Goal: Information Seeking & Learning: Learn about a topic

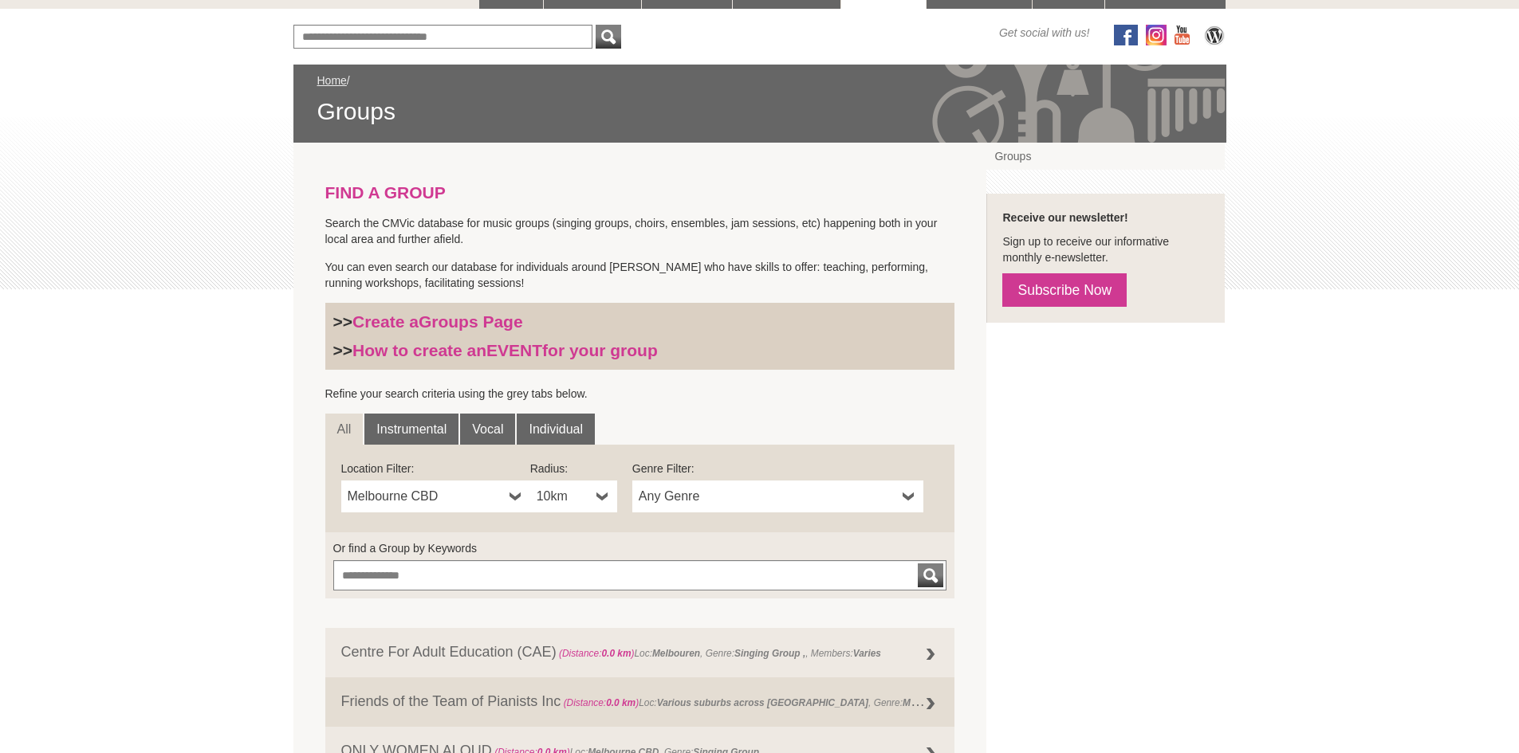
scroll to position [372, 0]
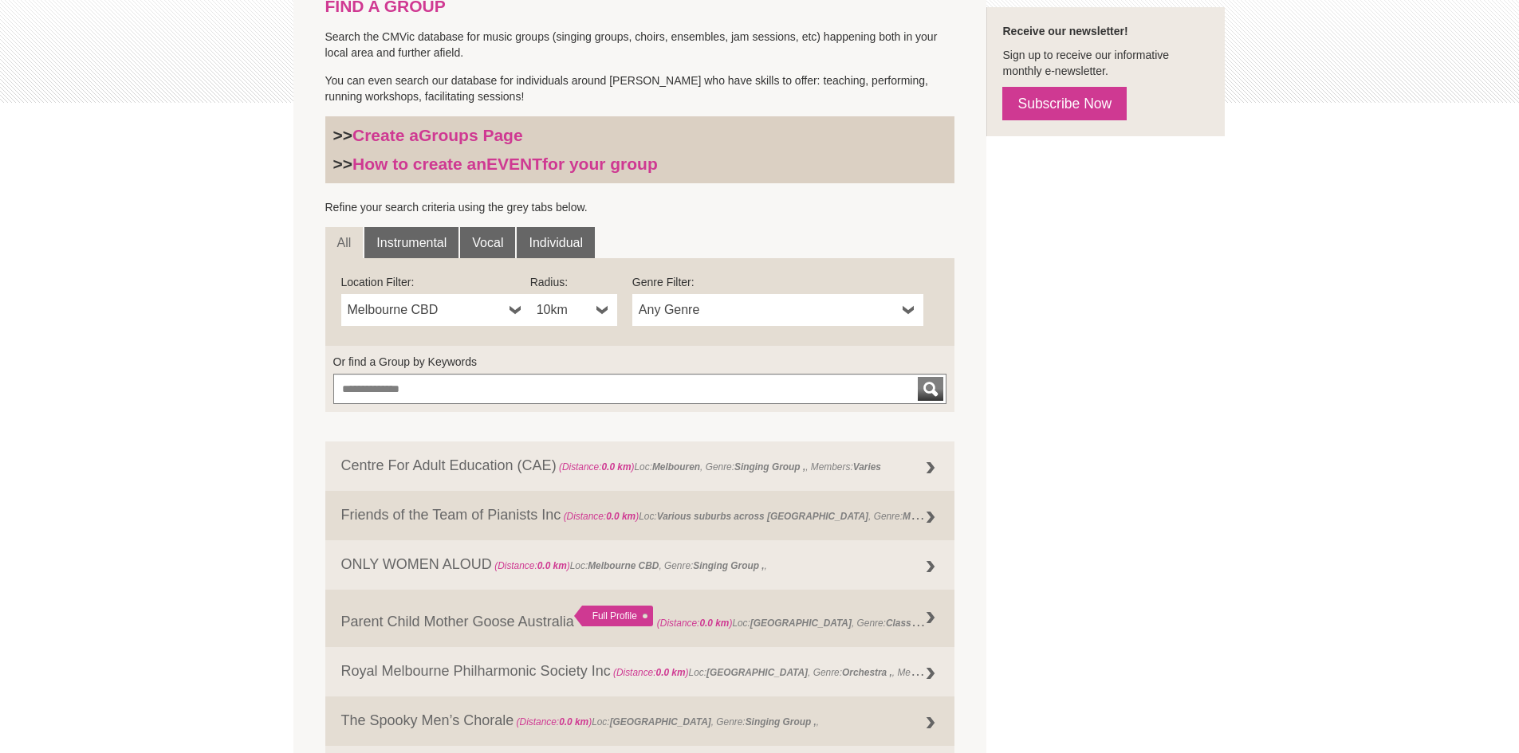
click at [911, 304] on b at bounding box center [909, 310] width 13 height 32
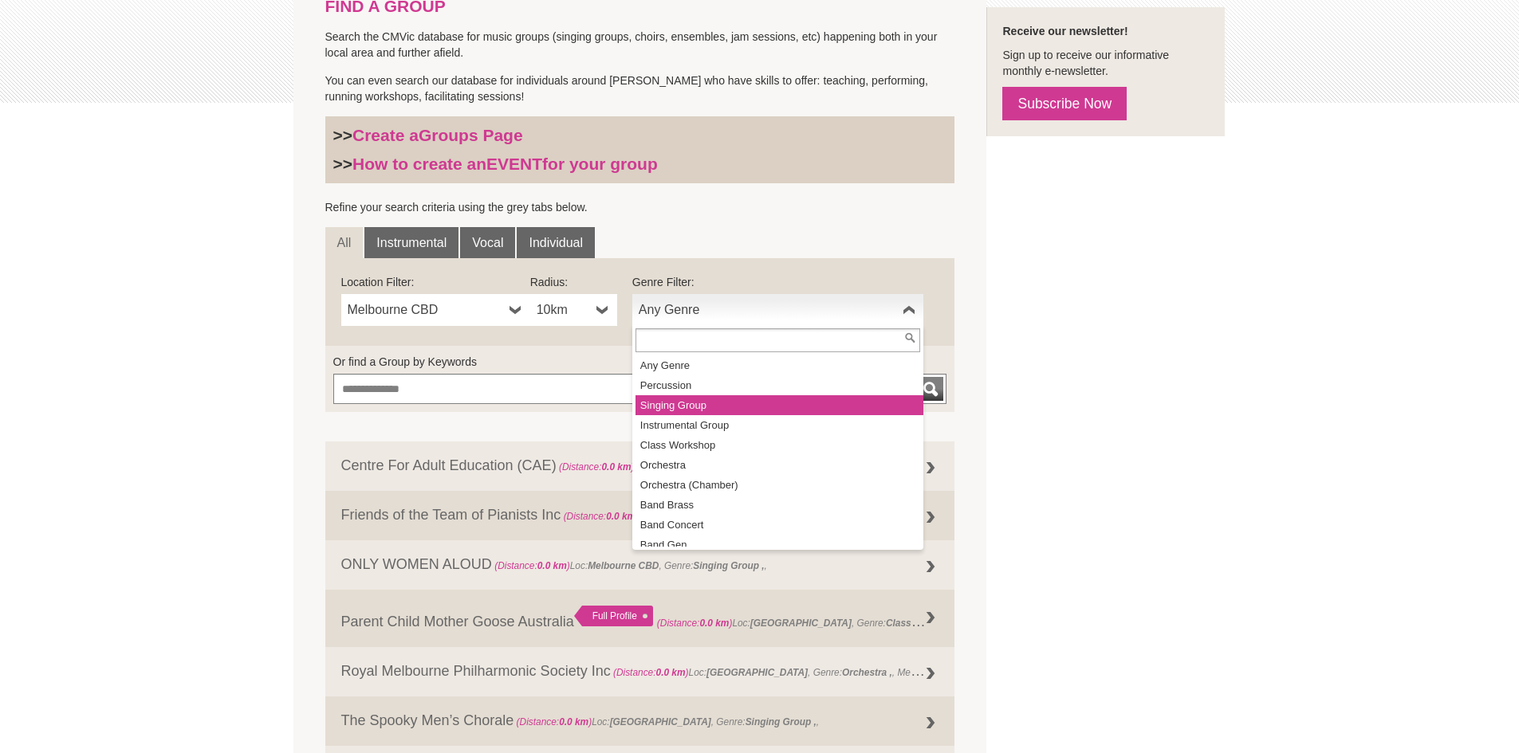
click at [710, 409] on li "Singing Group" at bounding box center [779, 405] width 288 height 20
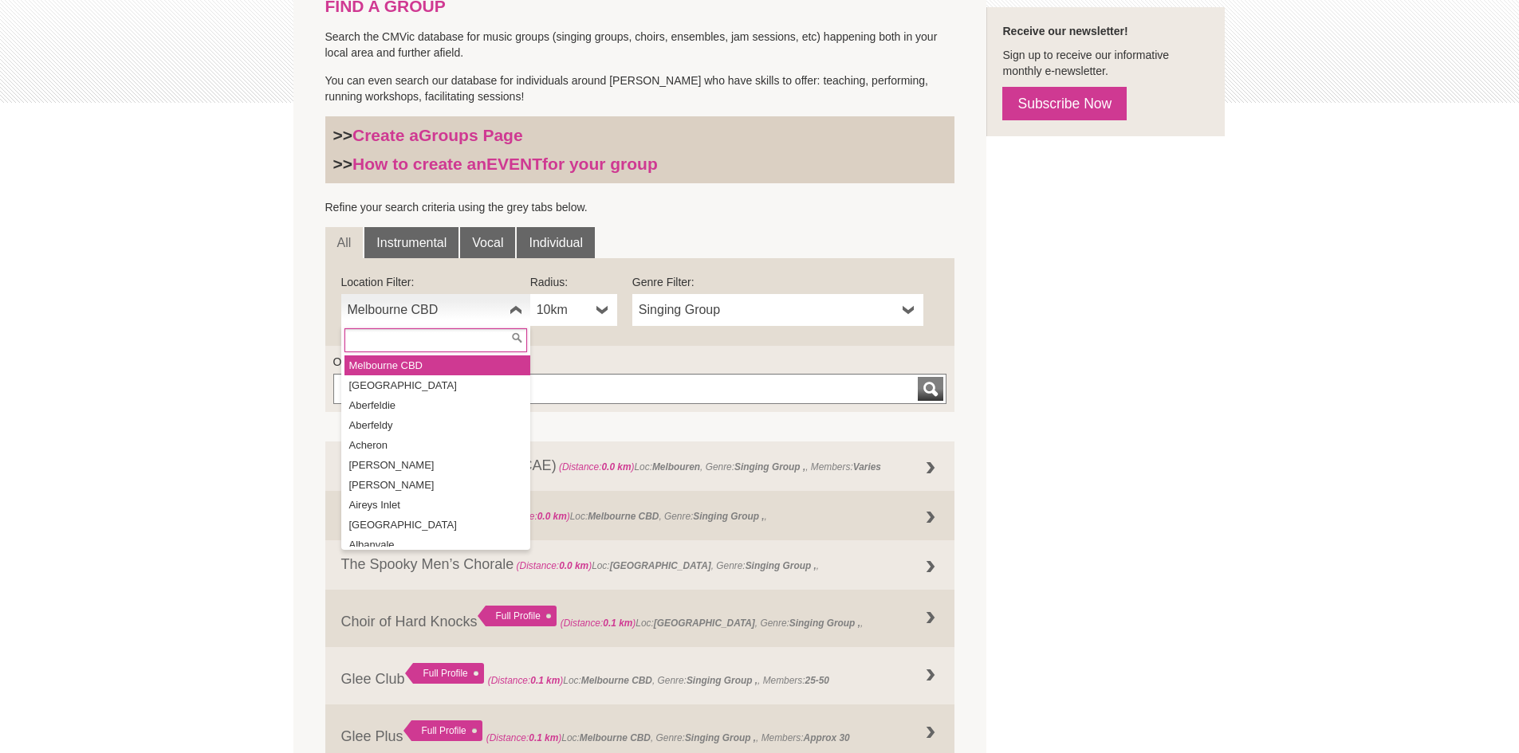
click at [520, 309] on b at bounding box center [515, 310] width 13 height 32
click at [450, 640] on li "[GEOGRAPHIC_DATA]" at bounding box center [437, 650] width 186 height 20
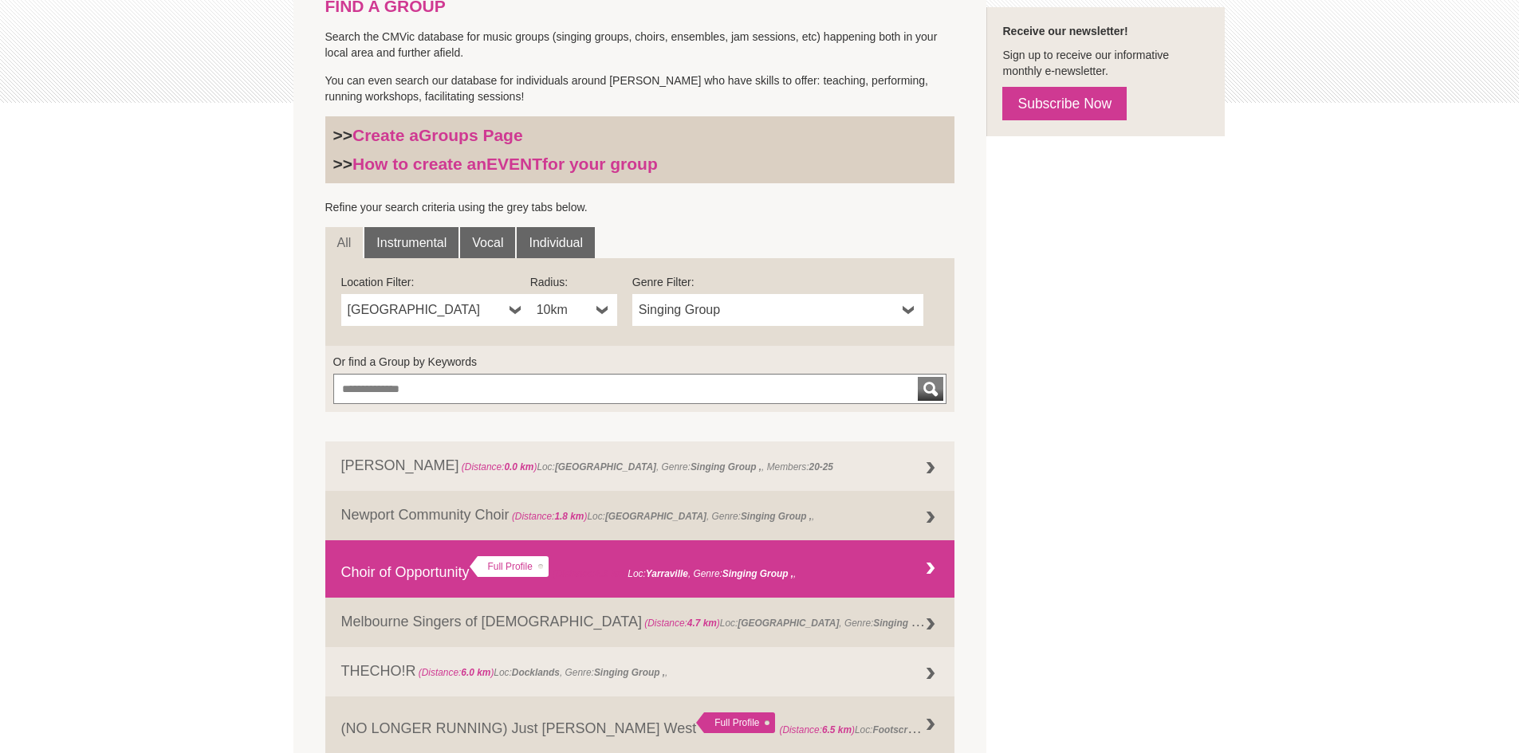
click at [513, 564] on div "Full Profile" at bounding box center [509, 567] width 79 height 21
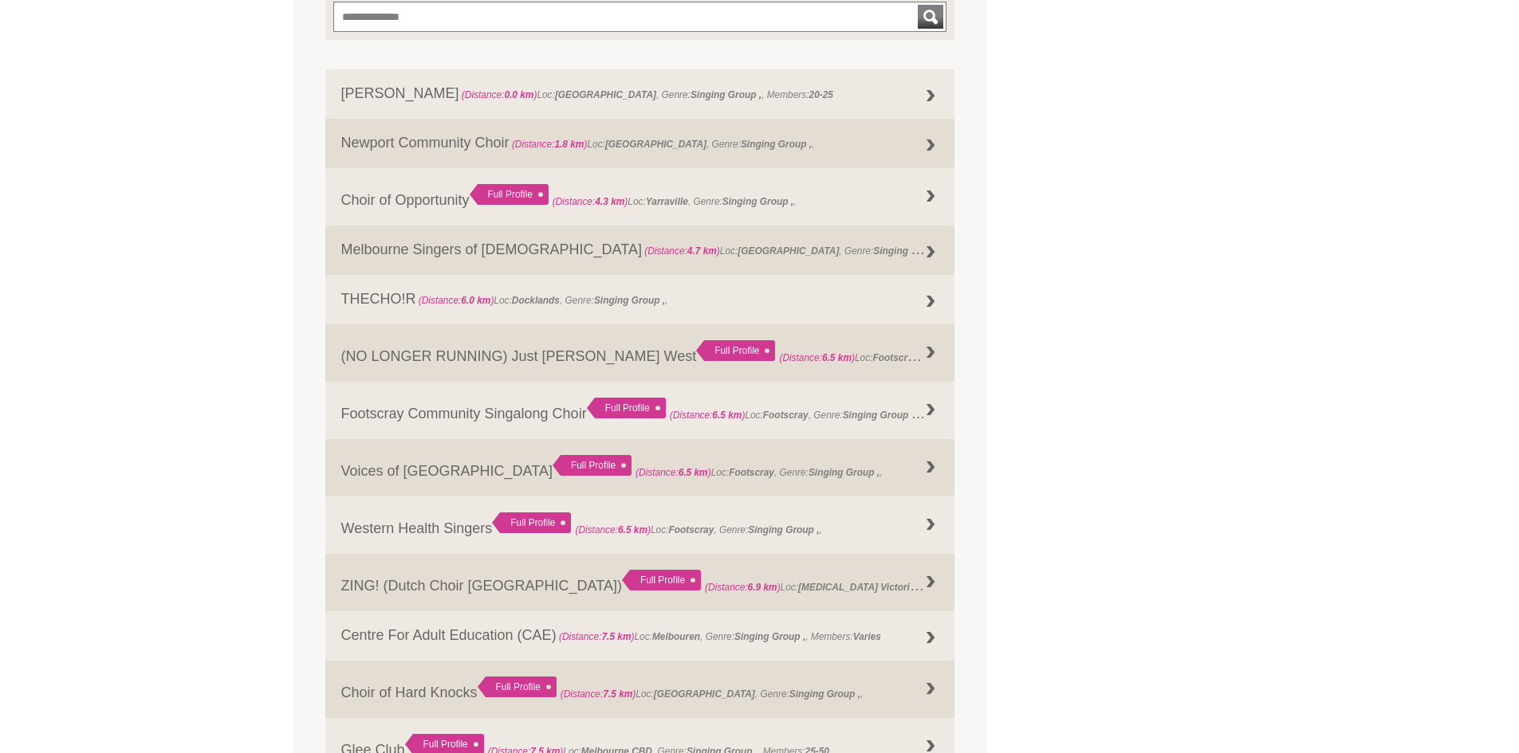
scroll to position [930, 0]
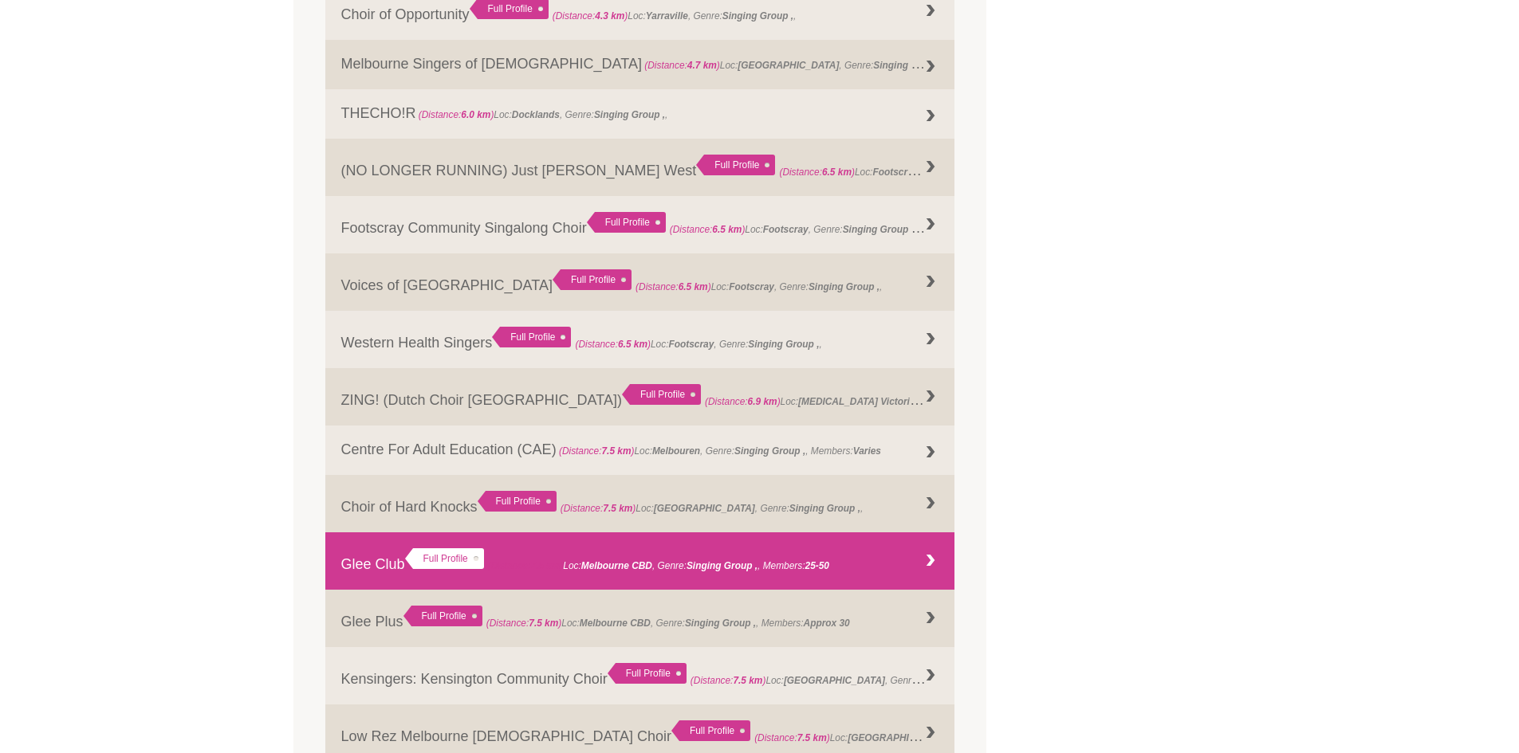
click at [430, 561] on div "Full Profile" at bounding box center [444, 559] width 79 height 21
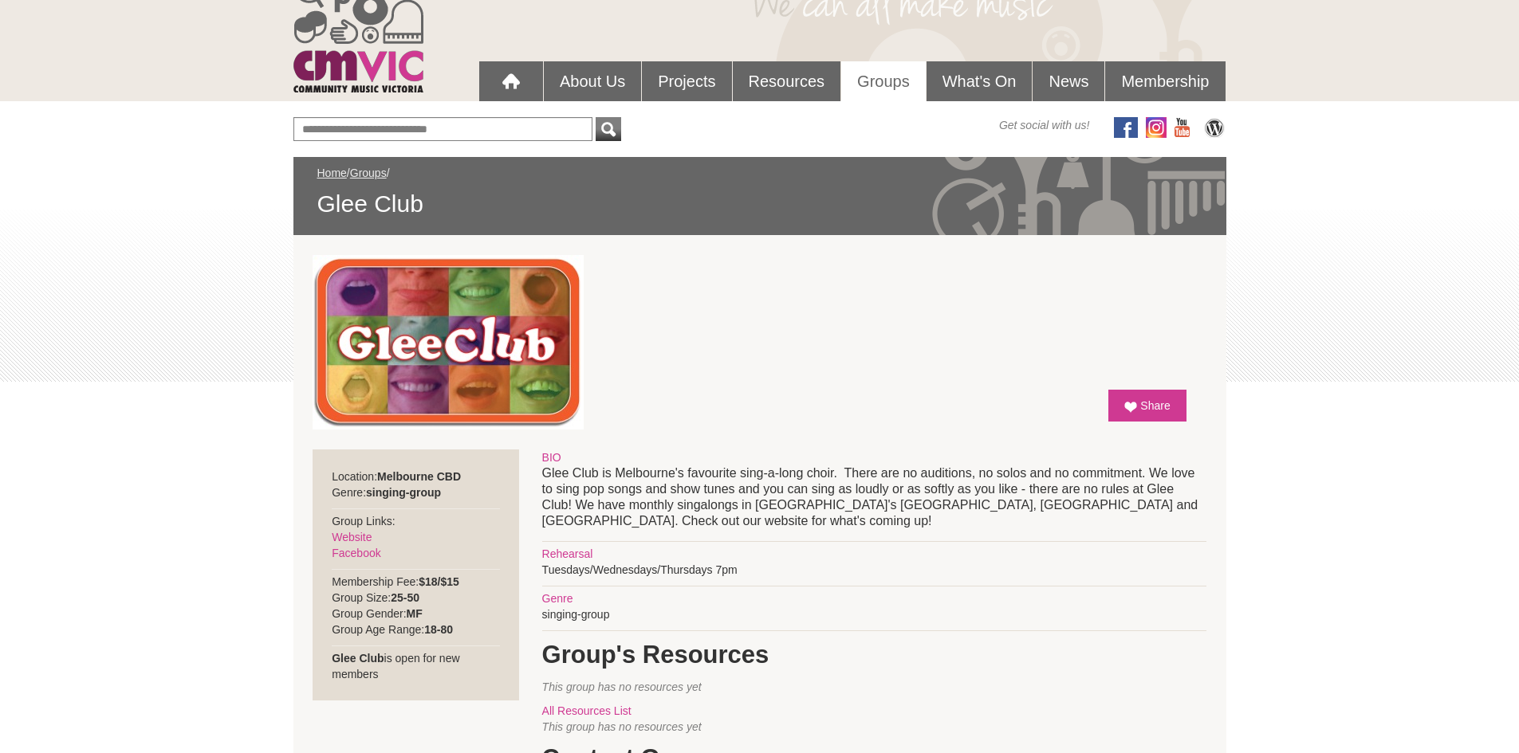
scroll to position [73, 0]
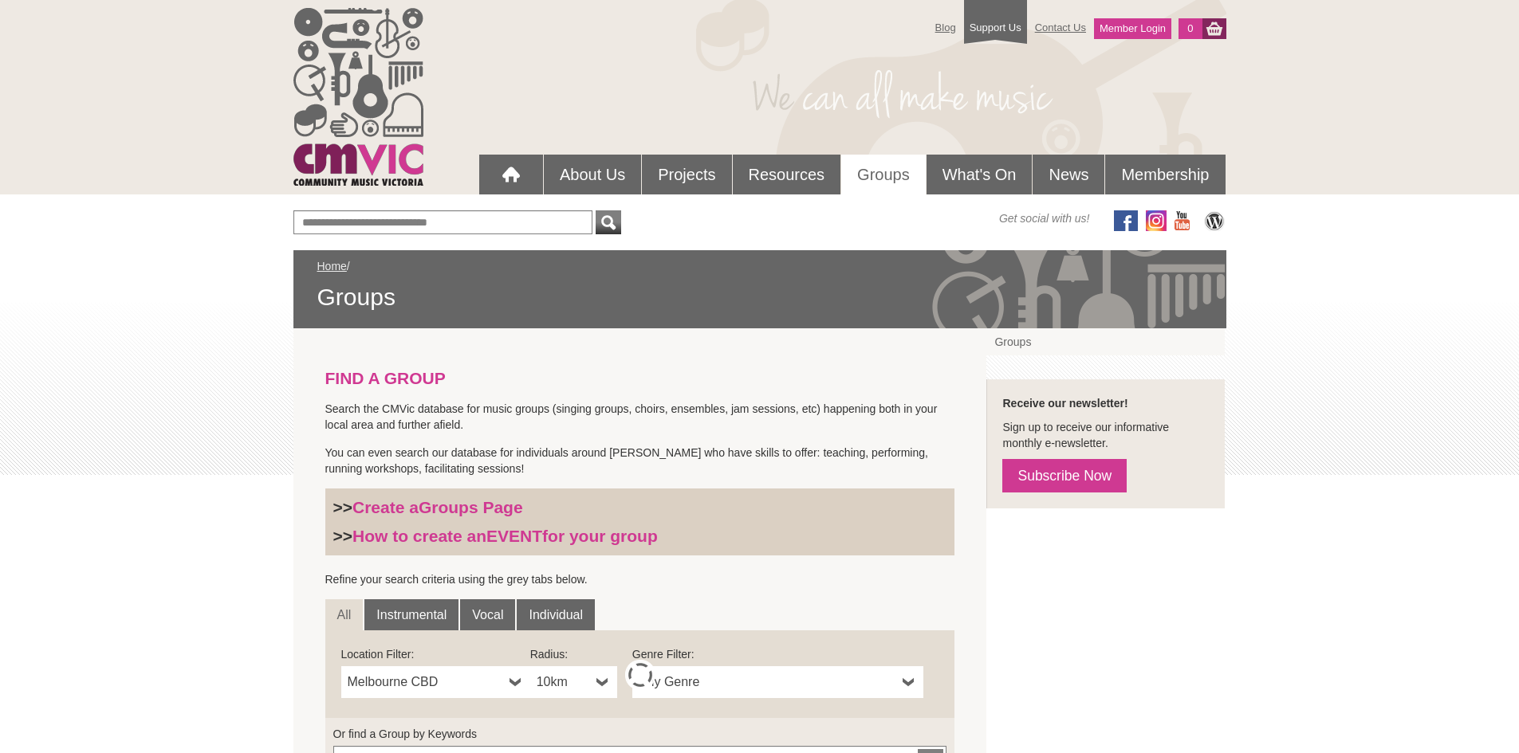
scroll to position [495, 0]
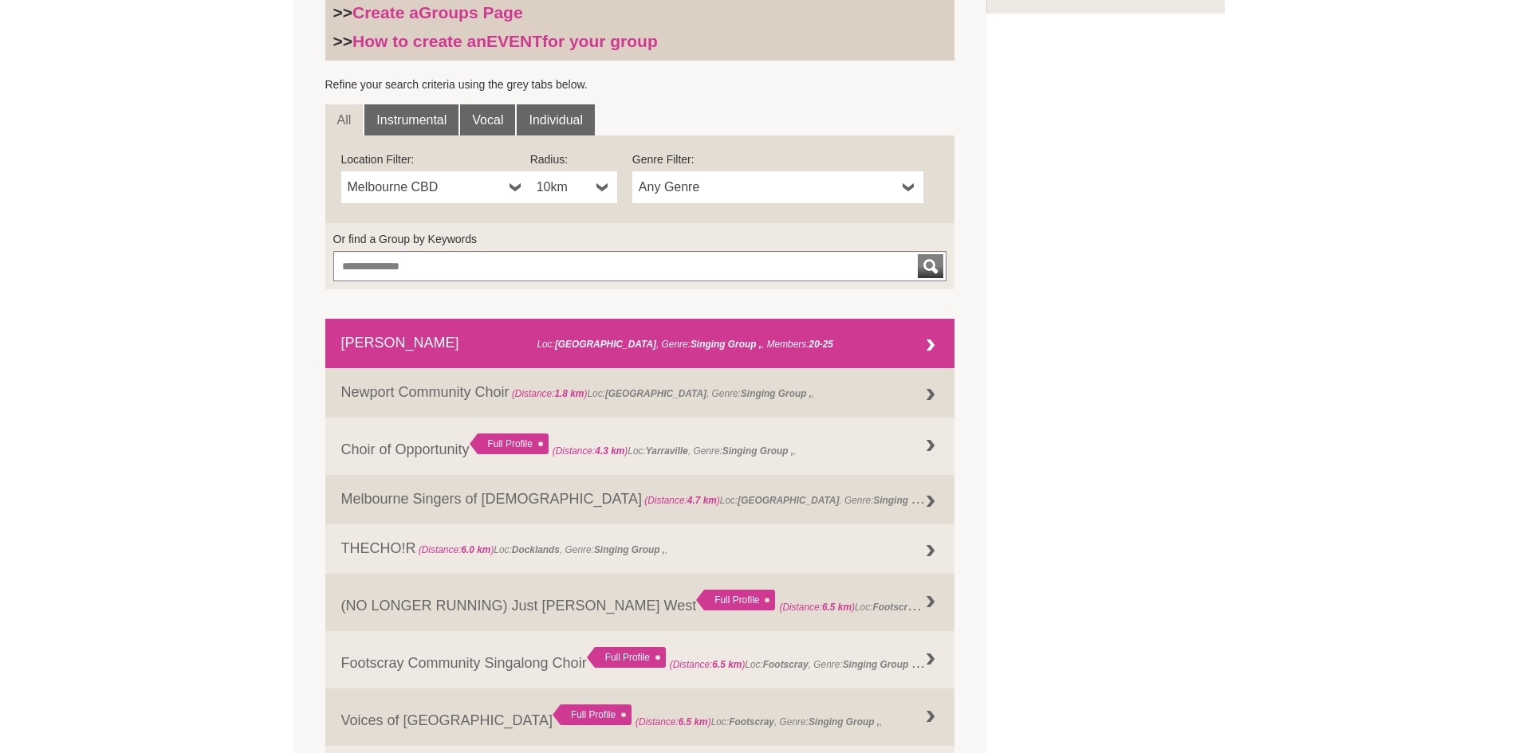
click at [381, 349] on link "Willin Wimmin (Distance: 0.0 km ) Loc: Williamstown , Genre: Singing Group , 20…" at bounding box center [640, 343] width 630 height 49
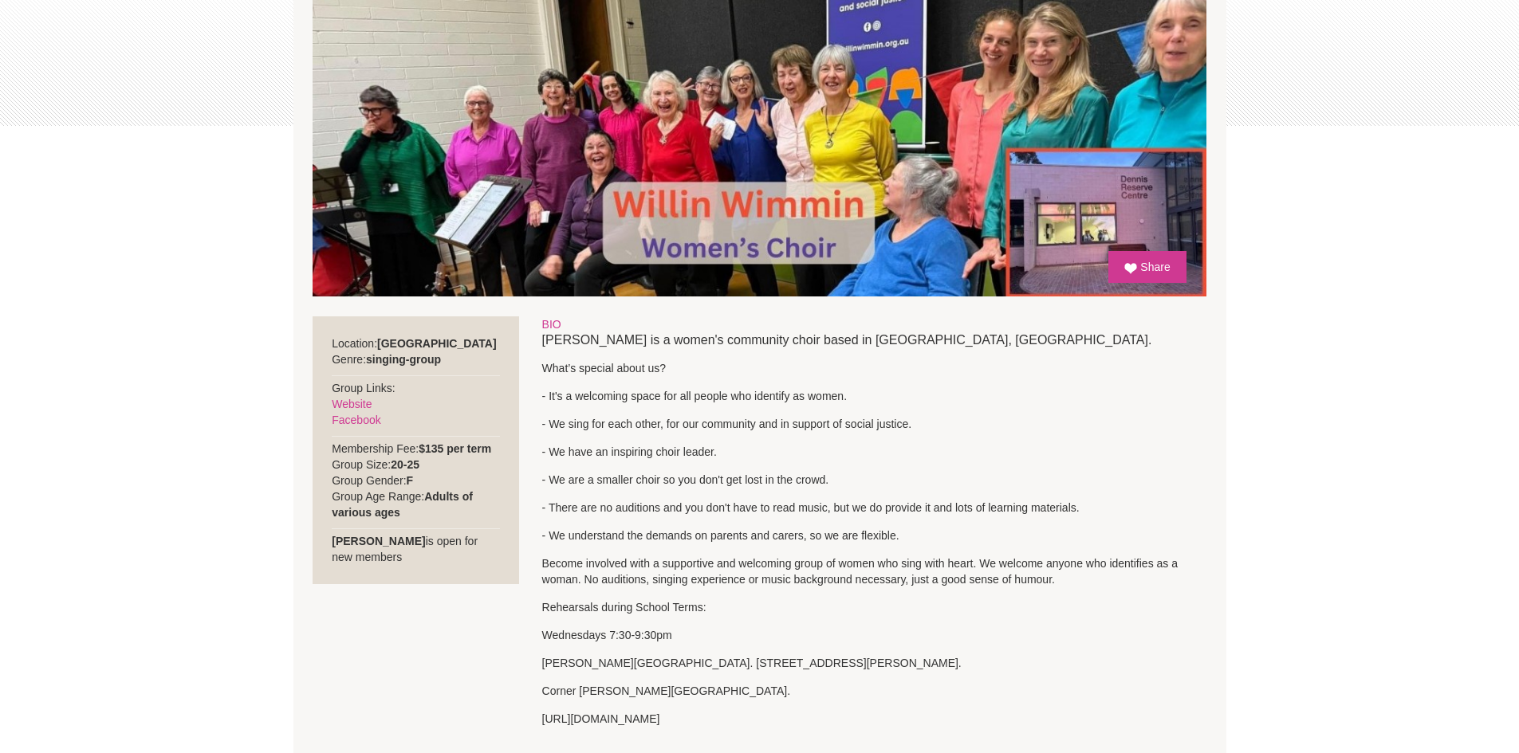
scroll to position [372, 0]
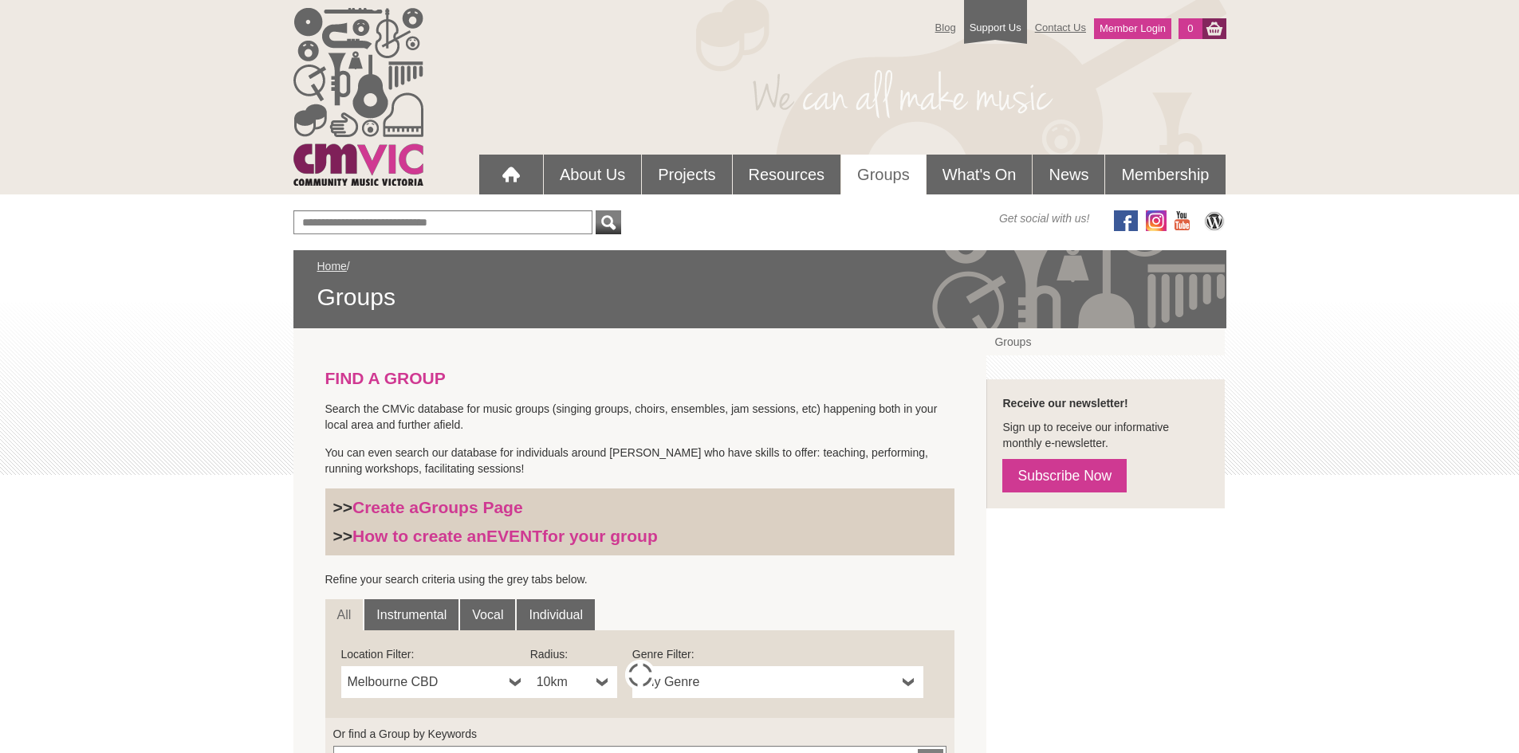
scroll to position [495, 0]
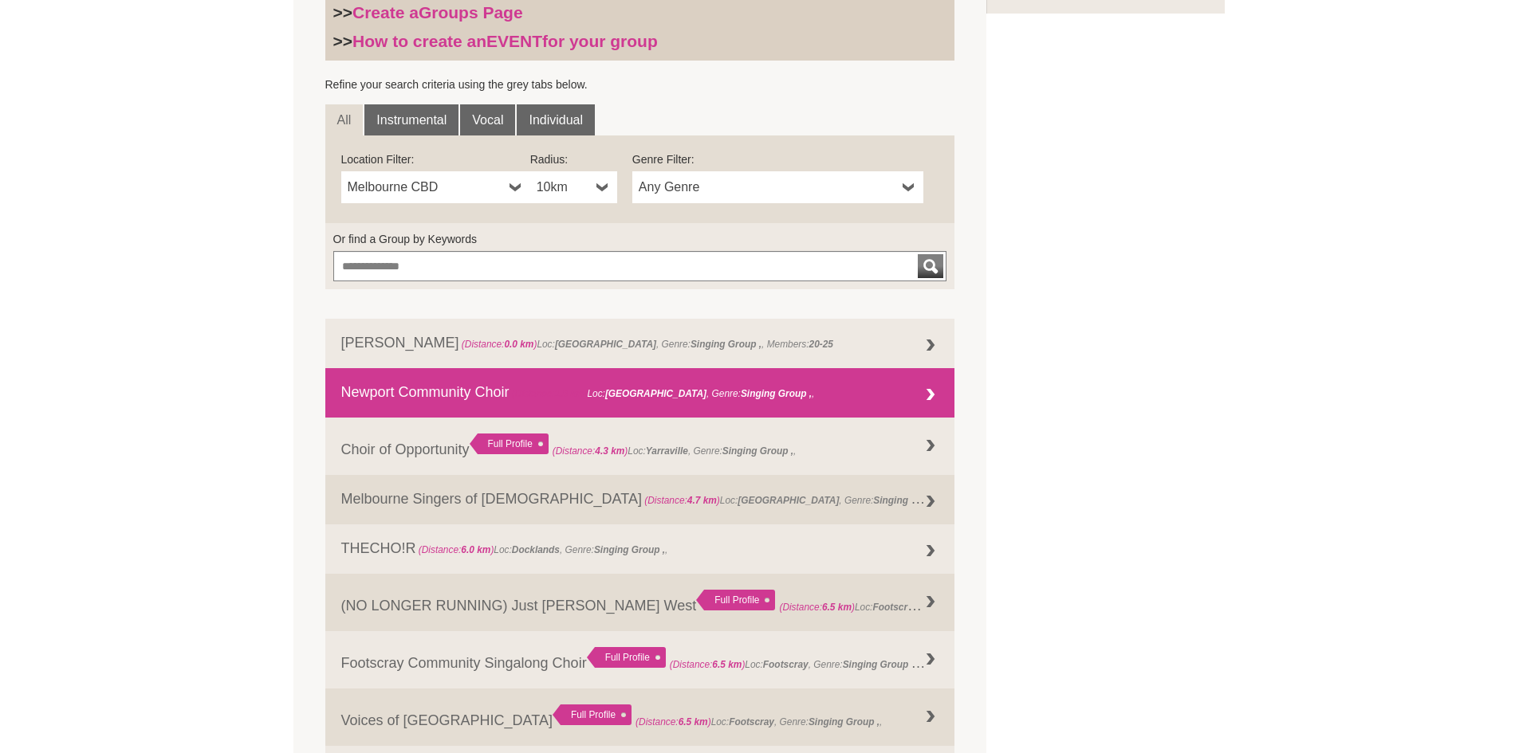
click at [408, 391] on link "Newport Community Choir (Distance: 1.8 km ) Loc: [GEOGRAPHIC_DATA] , Genre: Sin…" at bounding box center [640, 392] width 630 height 49
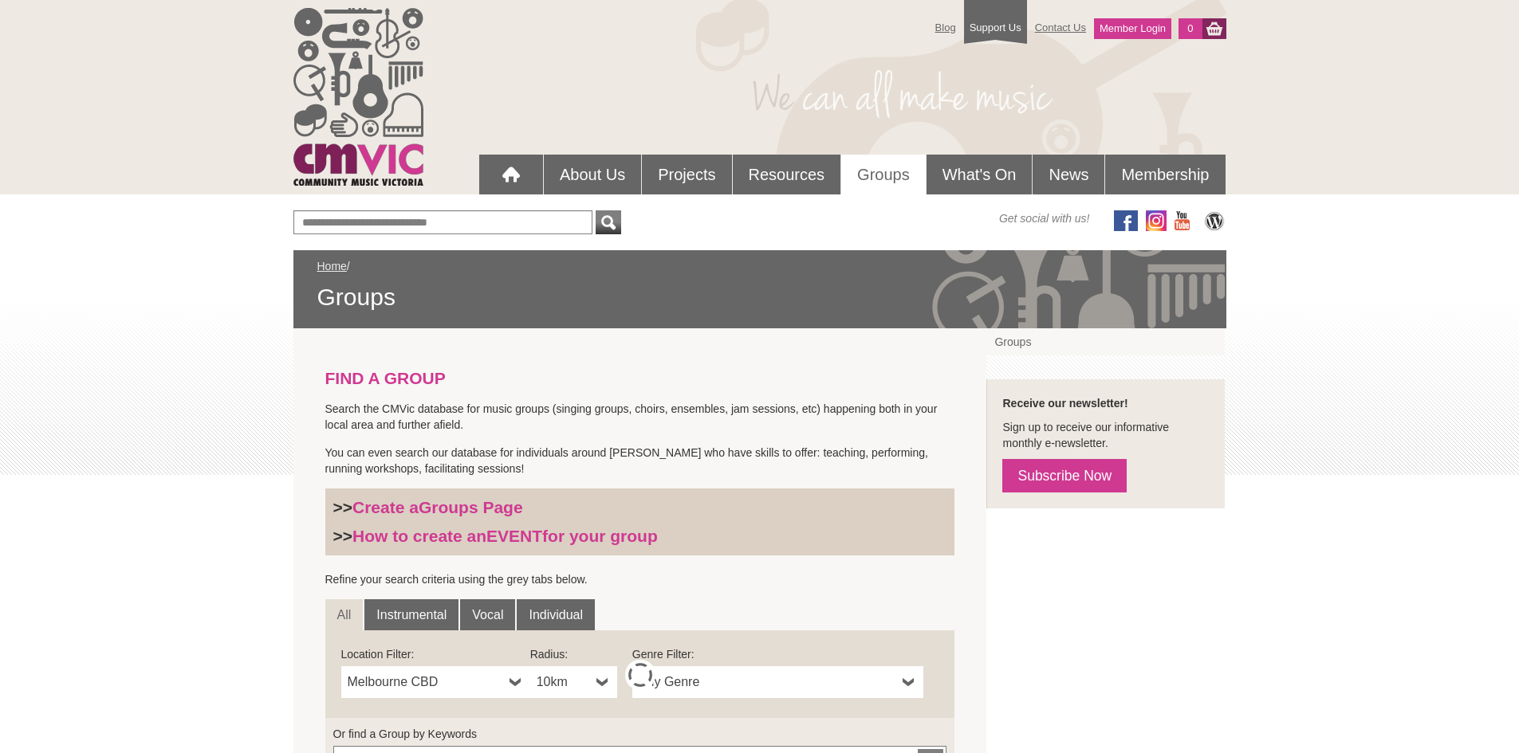
scroll to position [495, 0]
